Goal: Book appointment/travel/reservation

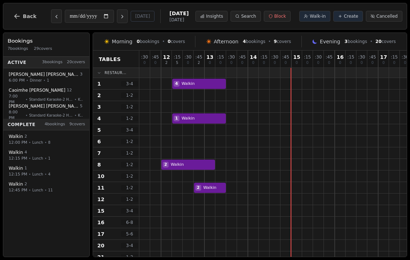
click at [293, 164] on div at bounding box center [296, 164] width 11 height 11
click at [295, 163] on div at bounding box center [296, 164] width 11 height 11
click at [287, 164] on div at bounding box center [285, 164] width 11 height 11
click at [320, 14] on span "Walk-in" at bounding box center [318, 16] width 16 height 6
select select "****"
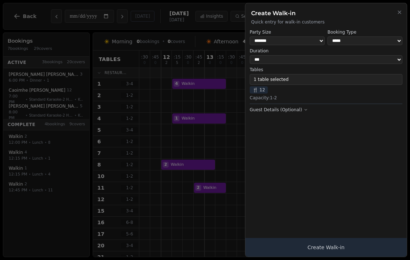
select select "*"
click at [261, 90] on span "🍴 12" at bounding box center [259, 89] width 18 height 7
click at [301, 76] on button "1 table selected" at bounding box center [326, 79] width 153 height 11
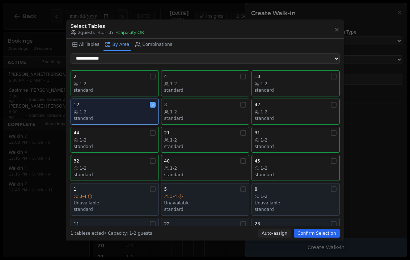
click at [154, 116] on div "standard" at bounding box center [115, 119] width 82 height 6
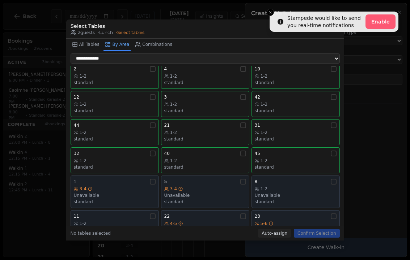
scroll to position [7, 0]
click at [319, 180] on div "8 1-2 Unavailable standard" at bounding box center [296, 192] width 82 height 26
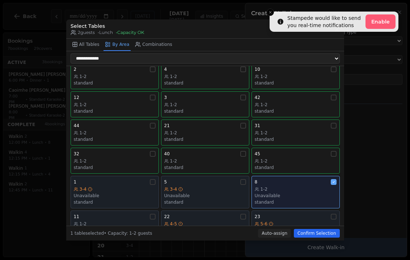
click at [328, 238] on button "Confirm Selection" at bounding box center [317, 233] width 46 height 9
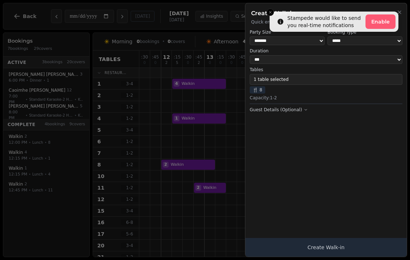
click at [352, 247] on button "Create Walk-in" at bounding box center [325, 247] width 161 height 19
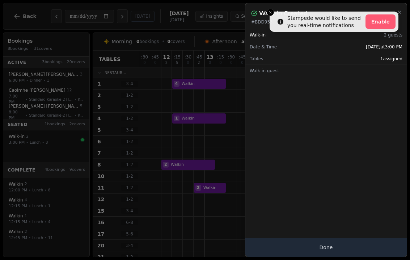
click at [275, 13] on h2 "Walk-in Created" at bounding box center [283, 13] width 48 height 9
click at [401, 8] on button "Close" at bounding box center [399, 12] width 6 height 9
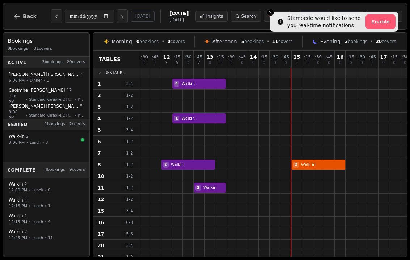
click at [276, 12] on li "Stampede would like to send you real-time notifications Enable" at bounding box center [333, 22] width 129 height 20
click at [266, 12] on button "Block" at bounding box center [277, 16] width 27 height 11
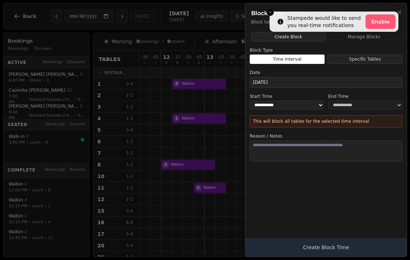
click at [272, 13] on h2 "Block Time" at bounding box center [326, 13] width 150 height 9
click at [269, 14] on h2 "Block Time" at bounding box center [326, 13] width 150 height 9
click at [268, 16] on h2 "Block Time" at bounding box center [326, 13] width 150 height 9
click at [270, 14] on h2 "Block Time" at bounding box center [326, 13] width 150 height 9
click at [263, 17] on h2 "Block Time" at bounding box center [326, 13] width 150 height 9
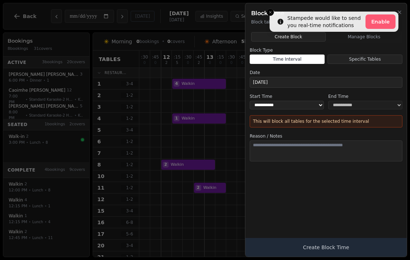
click at [222, 186] on div at bounding box center [205, 130] width 410 height 260
click at [405, 12] on div "Block Time Block tables or time intervals from accepting bookings" at bounding box center [325, 14] width 161 height 22
click at [377, 18] on div "Block Time Block tables or time intervals from accepting bookings" at bounding box center [325, 14] width 161 height 22
click at [385, 22] on p "Block tables or time intervals from accepting bookings" at bounding box center [326, 22] width 150 height 6
click at [399, 15] on icon "button" at bounding box center [399, 12] width 6 height 6
